Goal: Information Seeking & Learning: Learn about a topic

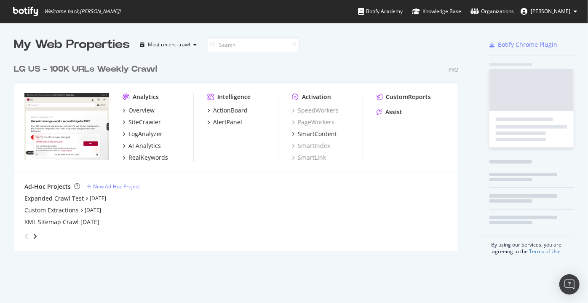
scroll to position [192, 445]
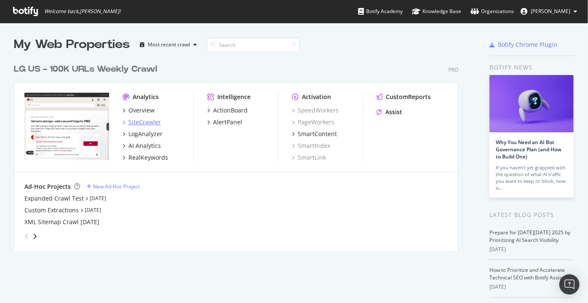
click at [132, 123] on div "SiteCrawler" at bounding box center [145, 122] width 32 height 8
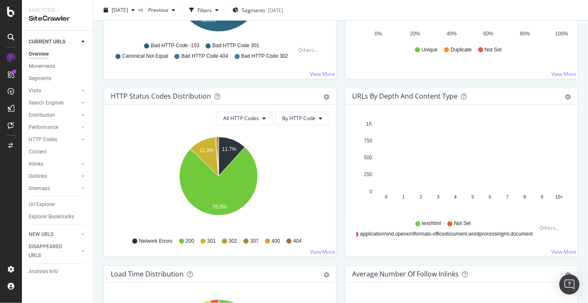
scroll to position [401, 0]
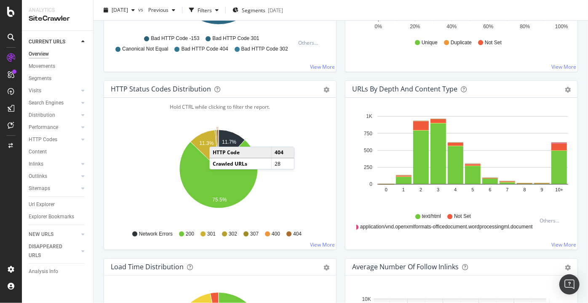
click at [218, 137] on icon "A chart." at bounding box center [218, 149] width 2 height 39
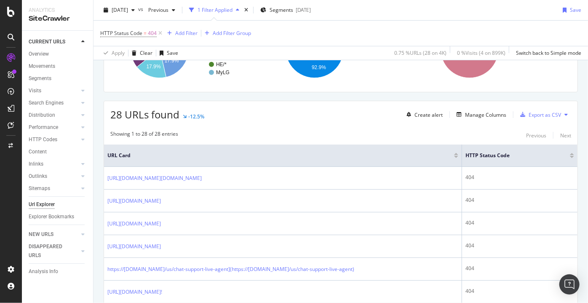
scroll to position [164, 0]
click at [478, 115] on div "Manage Columns" at bounding box center [485, 114] width 41 height 7
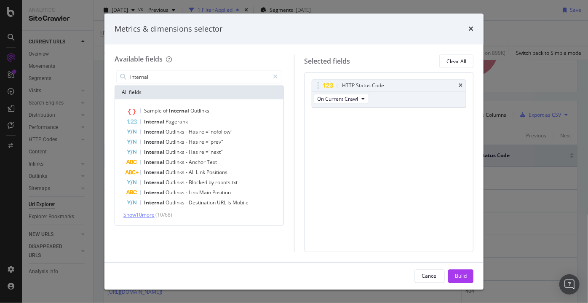
type input "internal"
click at [141, 216] on span "Show 10 more" at bounding box center [138, 215] width 31 height 7
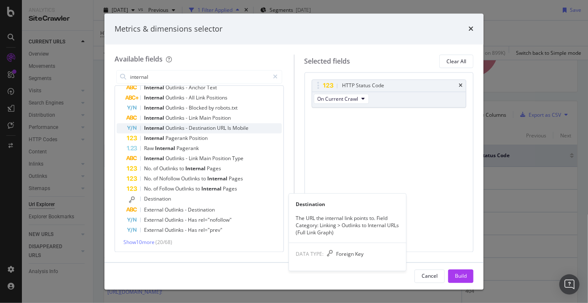
scroll to position [75, 0]
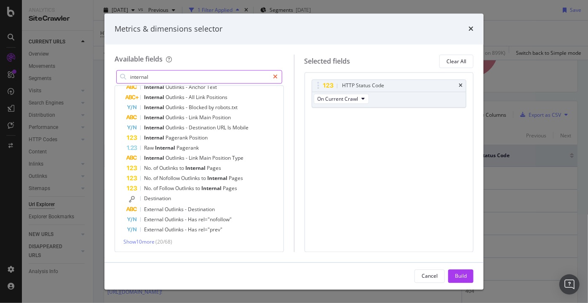
click at [274, 78] on icon "modal" at bounding box center [276, 77] width 5 height 6
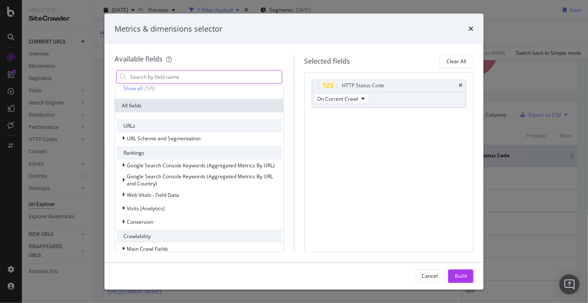
scroll to position [164, 0]
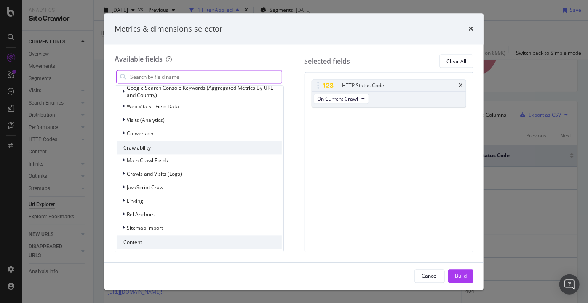
click at [235, 72] on input "modal" at bounding box center [205, 77] width 153 height 13
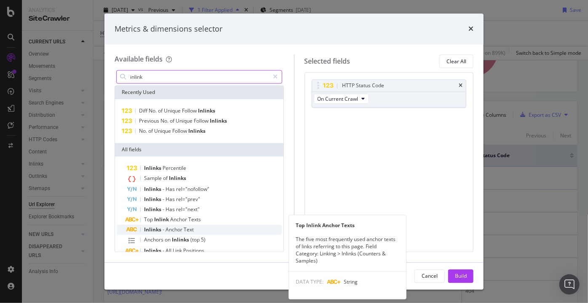
scroll to position [31, 0]
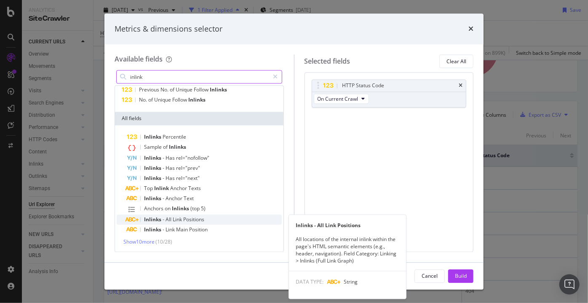
type input "inlink"
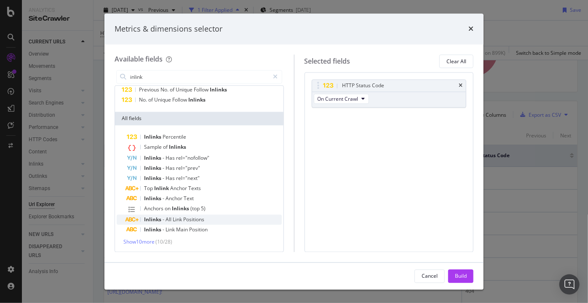
click at [172, 223] on div "Inlinks - All Link Positions" at bounding box center [204, 220] width 155 height 10
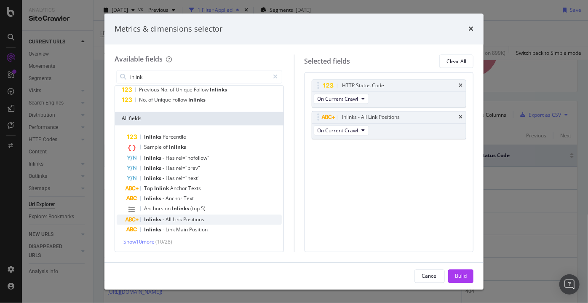
click at [183, 217] on span "Positions" at bounding box center [193, 219] width 21 height 7
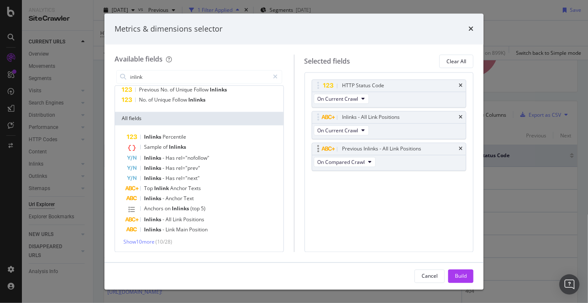
click at [457, 147] on div "Previous Inlinks - All Link Positions" at bounding box center [389, 149] width 154 height 12
click at [465, 149] on div "Previous Inlinks - All Link Positions" at bounding box center [389, 149] width 154 height 12
click at [464, 148] on div "Previous Inlinks - All Link Positions" at bounding box center [389, 149] width 154 height 12
click at [462, 148] on icon "times" at bounding box center [461, 149] width 4 height 5
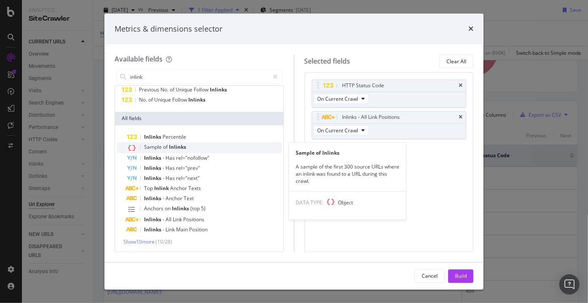
click at [161, 148] on span "Sample" at bounding box center [153, 147] width 19 height 7
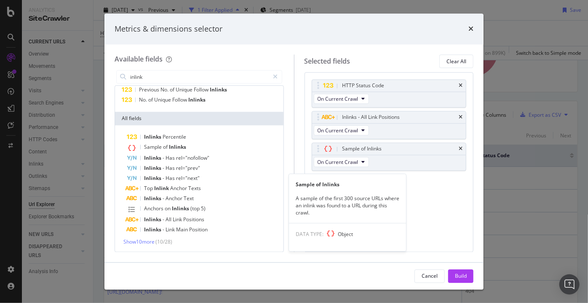
scroll to position [0, 0]
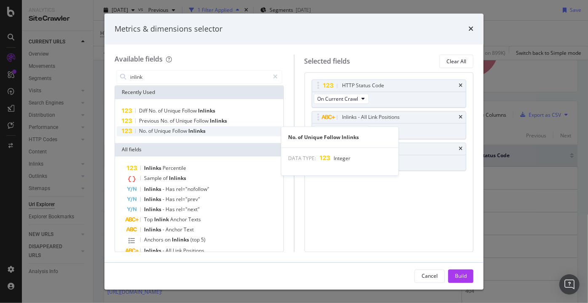
click at [166, 132] on span "Unique" at bounding box center [163, 131] width 18 height 7
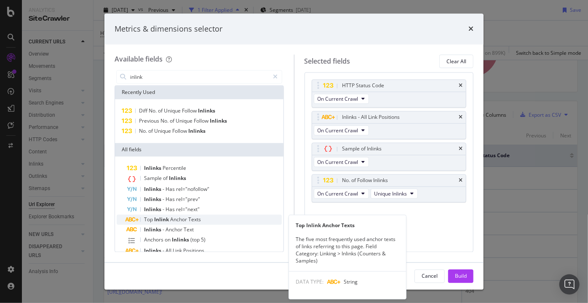
scroll to position [31, 0]
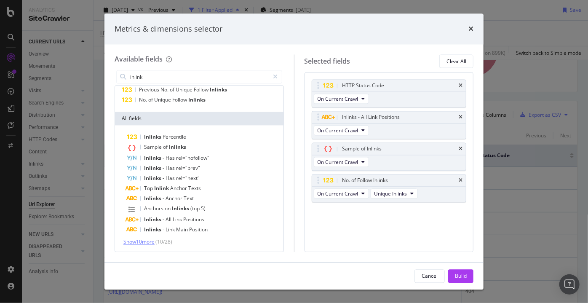
click at [135, 239] on span "Show 10 more" at bounding box center [138, 242] width 31 height 7
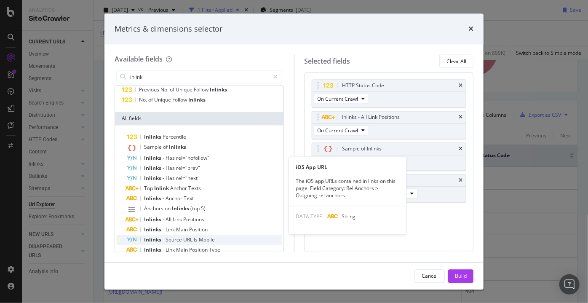
scroll to position [134, 0]
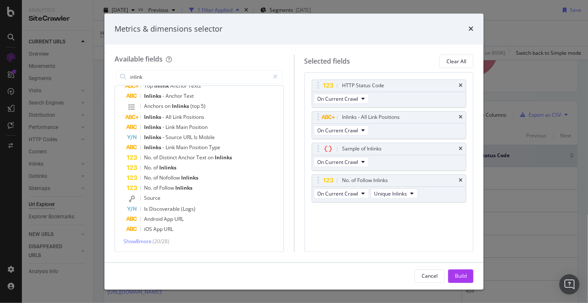
click at [141, 245] on div "Inlinks Percentile Sample of Inlinks Inlinks - Has rel="nofollow" Inlinks - Has…" at bounding box center [199, 137] width 169 height 229
click at [134, 238] on span "Show 8 more" at bounding box center [137, 241] width 28 height 7
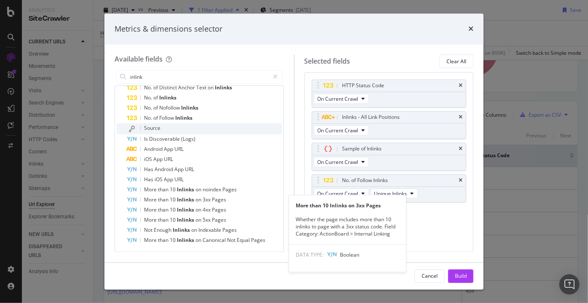
scroll to position [203, 0]
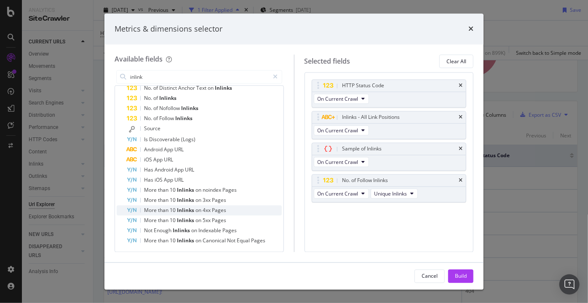
click at [165, 212] on span "than" at bounding box center [164, 210] width 12 height 7
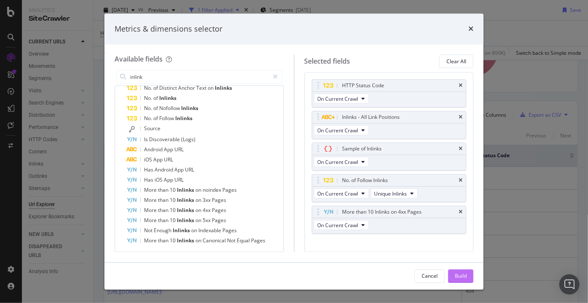
click at [463, 276] on div "Build" at bounding box center [461, 275] width 12 height 7
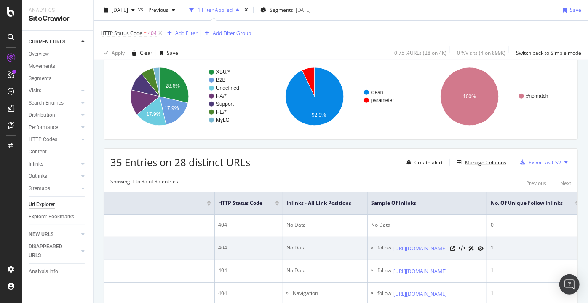
scroll to position [0, 310]
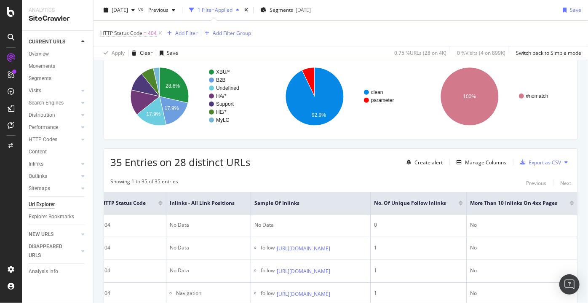
click at [570, 201] on div at bounding box center [572, 202] width 4 height 2
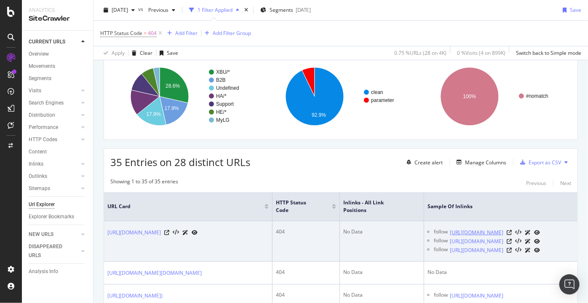
scroll to position [0, 268]
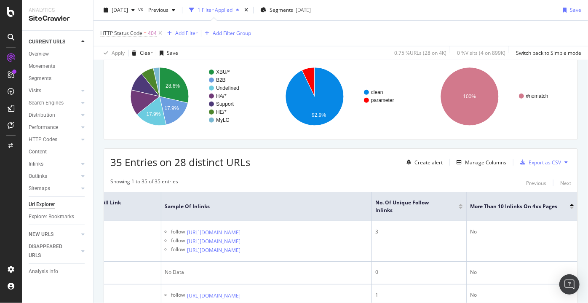
click at [570, 207] on div at bounding box center [572, 208] width 4 height 2
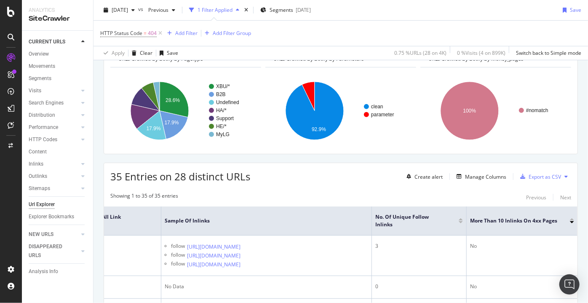
scroll to position [102, 0]
